Goal: Information Seeking & Learning: Learn about a topic

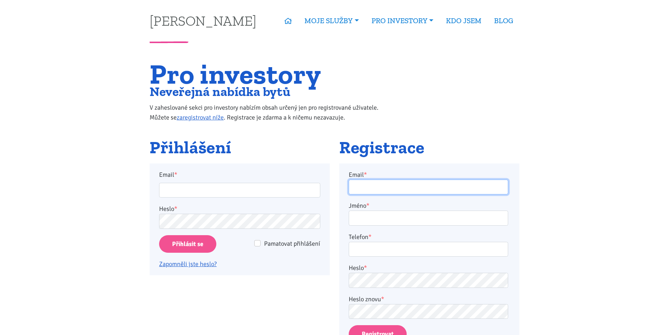
type input "[EMAIL_ADDRESS][DOMAIN_NAME]"
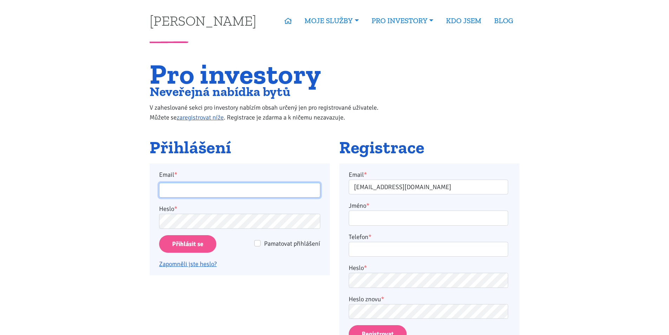
type input "[EMAIL_ADDRESS][DOMAIN_NAME]"
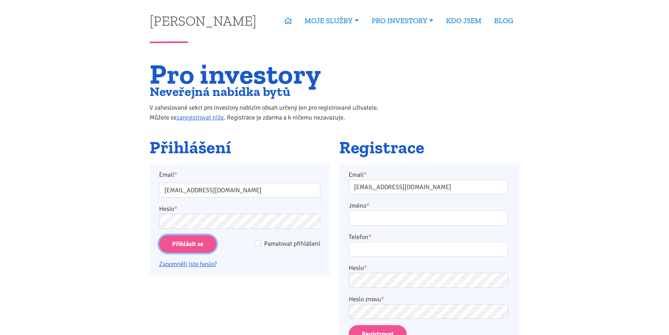
click at [185, 243] on input "Přihlásit se" at bounding box center [187, 244] width 57 height 18
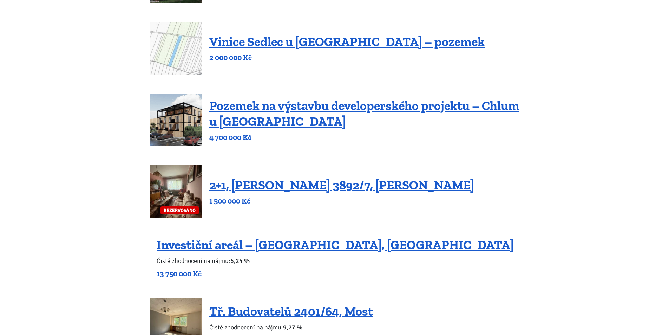
scroll to position [316, 0]
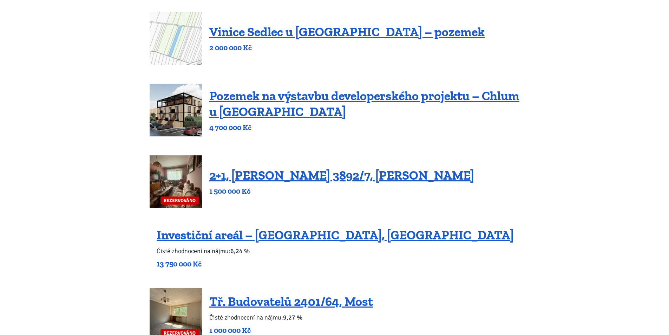
click at [189, 187] on img at bounding box center [176, 181] width 53 height 53
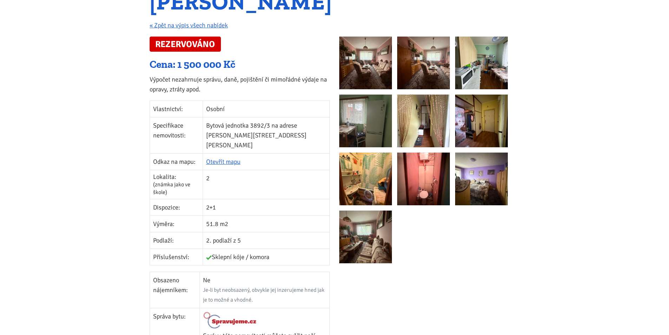
scroll to position [176, 0]
